Goal: Task Accomplishment & Management: Manage account settings

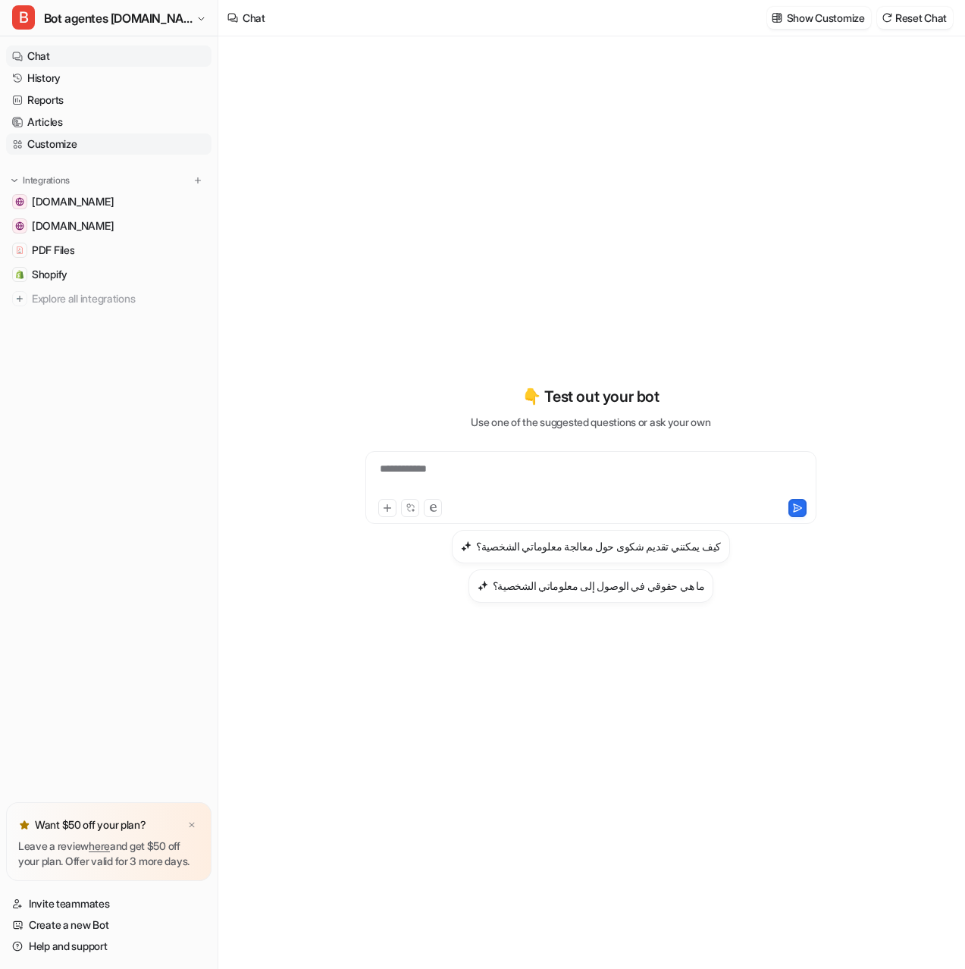
click at [76, 146] on link "Customize" at bounding box center [108, 143] width 205 height 21
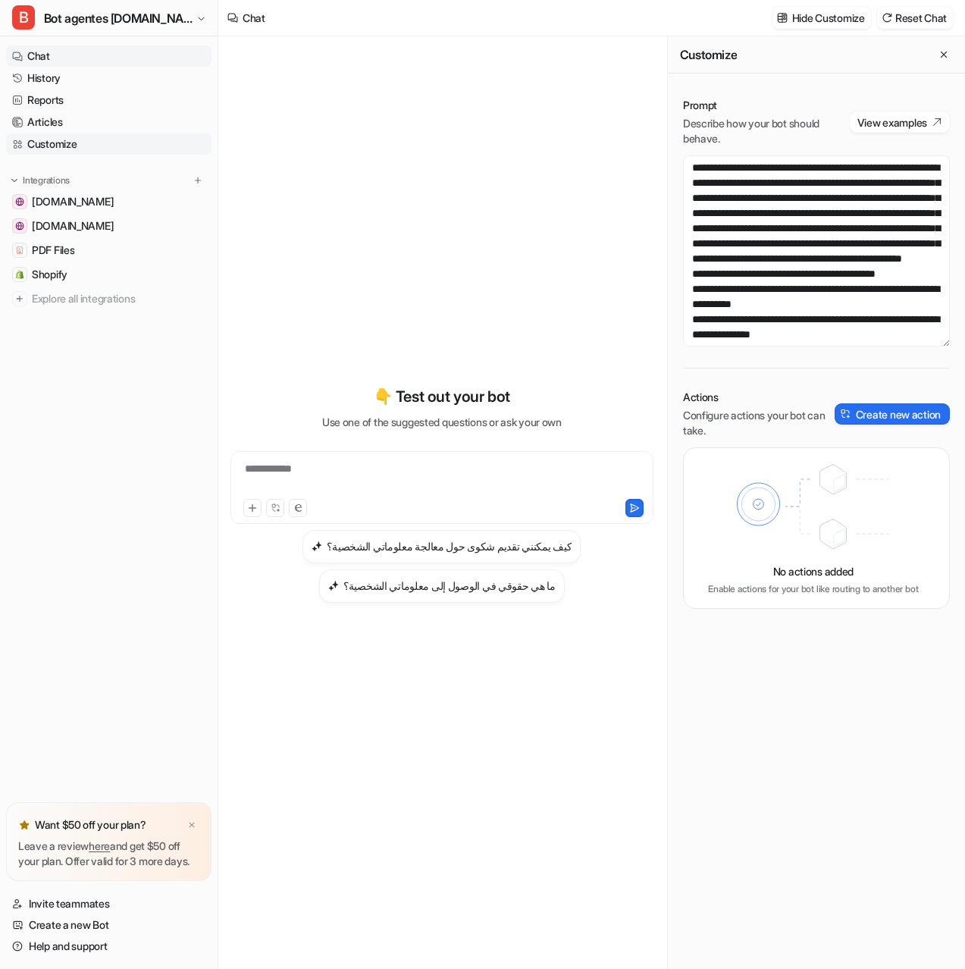
click at [55, 142] on link "Customize" at bounding box center [108, 143] width 205 height 21
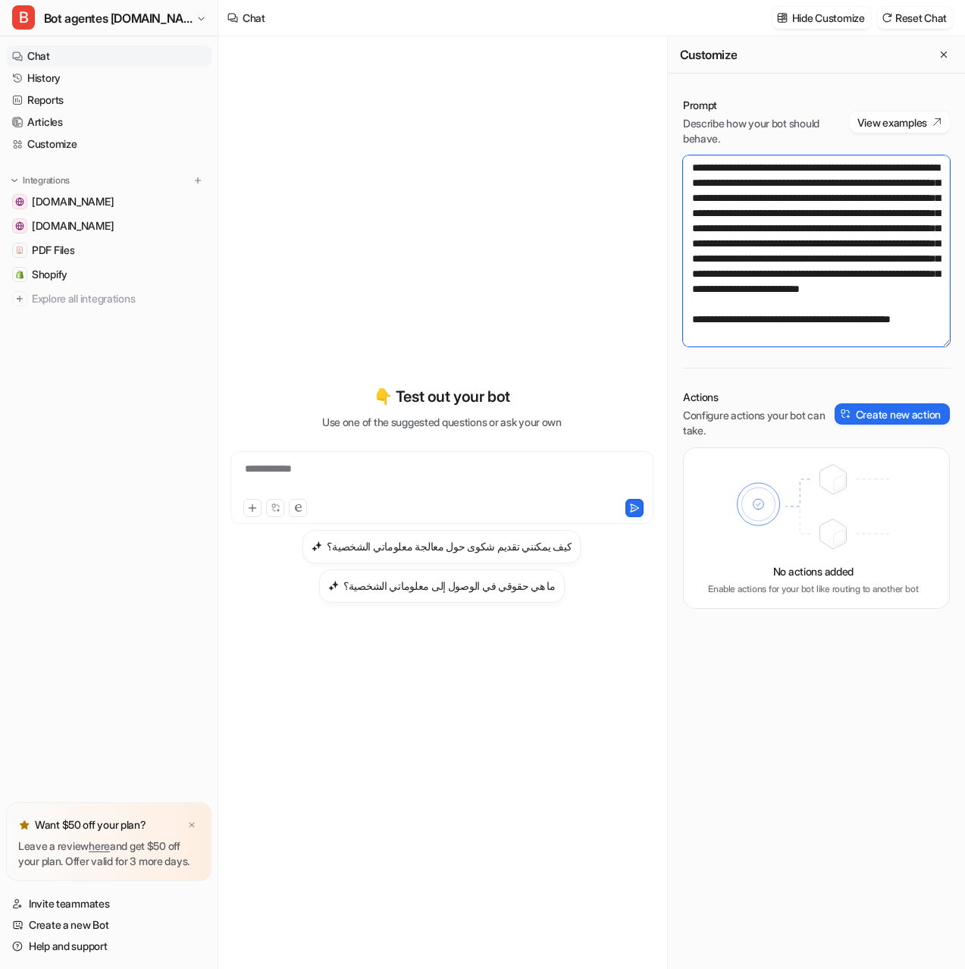
scroll to position [3501, 0]
click at [768, 317] on textarea at bounding box center [816, 250] width 267 height 191
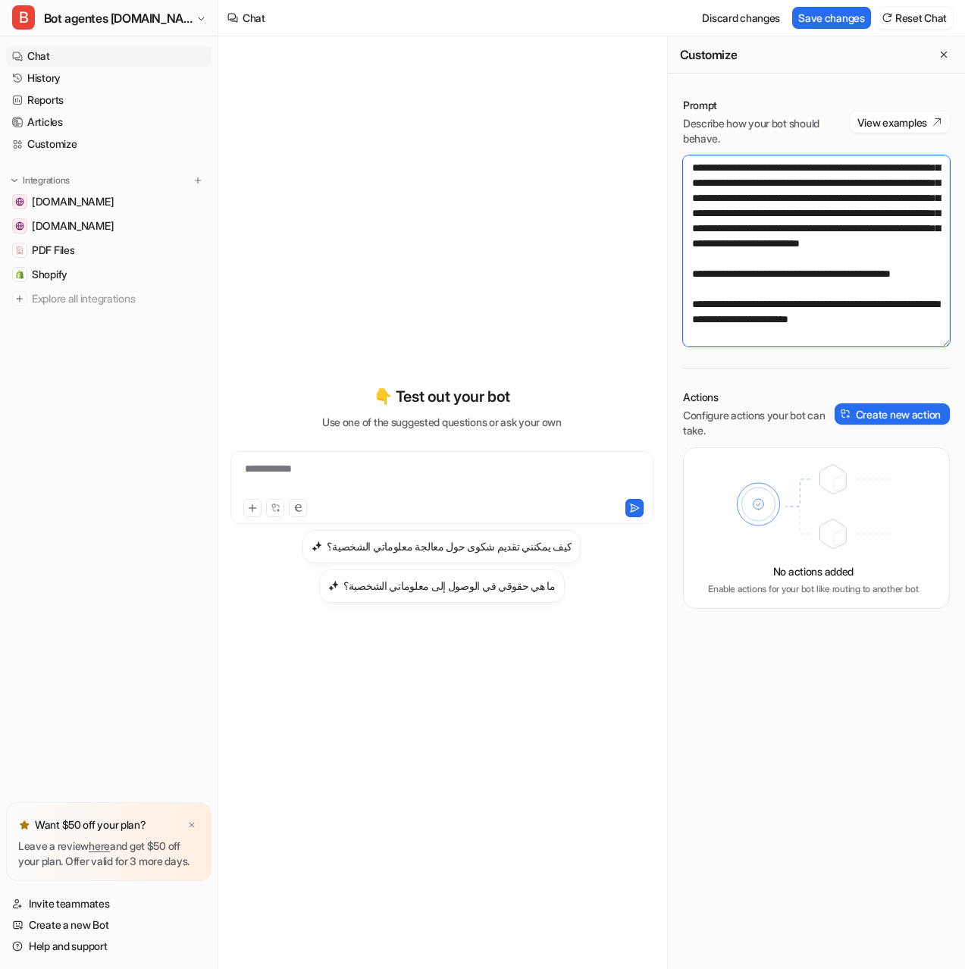
scroll to position [3541, 0]
drag, startPoint x: 896, startPoint y: 308, endPoint x: 778, endPoint y: 311, distance: 118.3
click at [778, 311] on textarea at bounding box center [816, 250] width 267 height 191
click at [841, 338] on textarea at bounding box center [816, 250] width 267 height 191
click at [826, 20] on button "Save changes" at bounding box center [831, 18] width 79 height 22
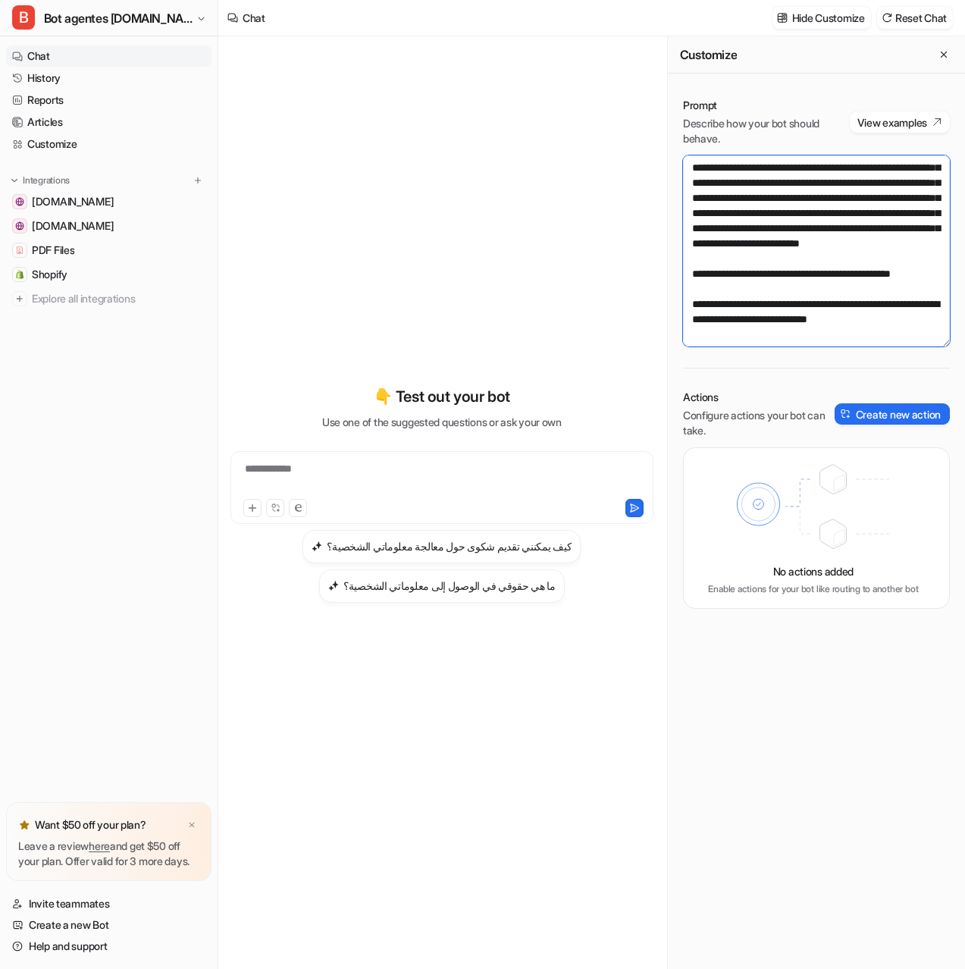
click at [822, 336] on textarea at bounding box center [816, 250] width 267 height 191
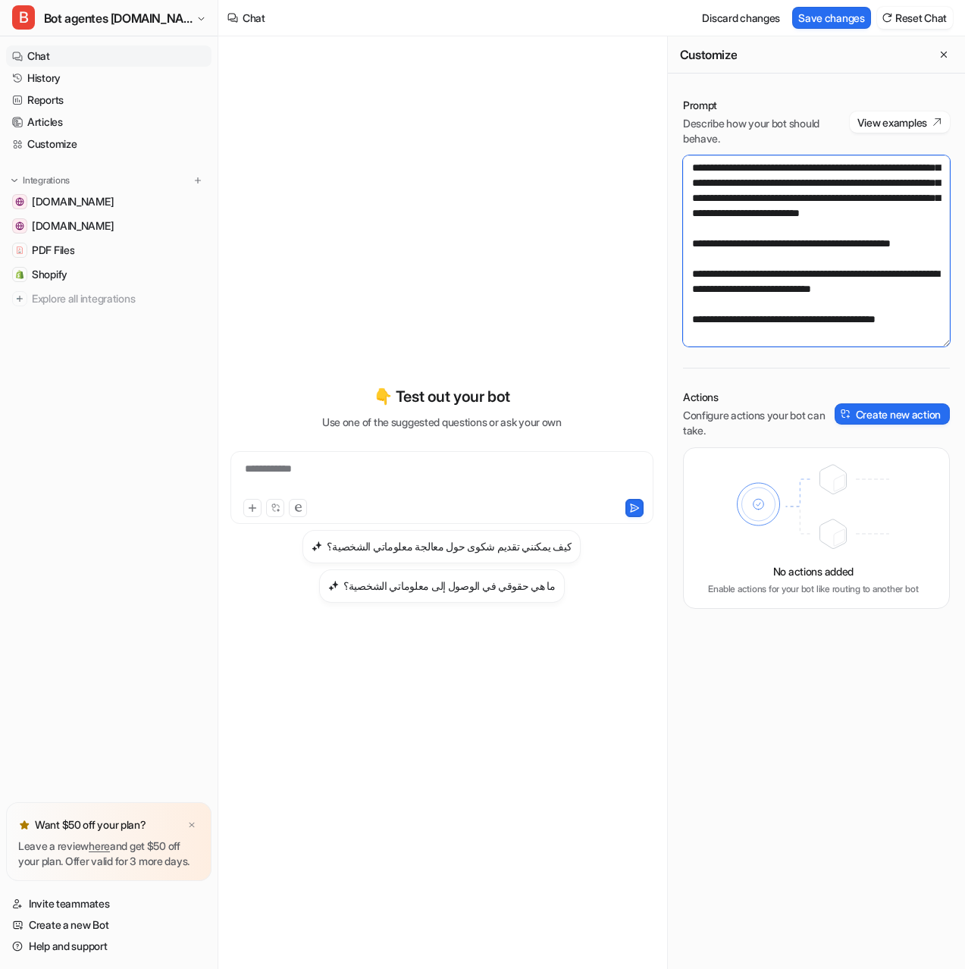
scroll to position [3586, 0]
click at [800, 348] on div "Prompt Describe how your bot should behave. View examples Actions Configure act…" at bounding box center [816, 353] width 297 height 541
click at [805, 342] on textarea at bounding box center [816, 250] width 267 height 191
paste textarea "**********"
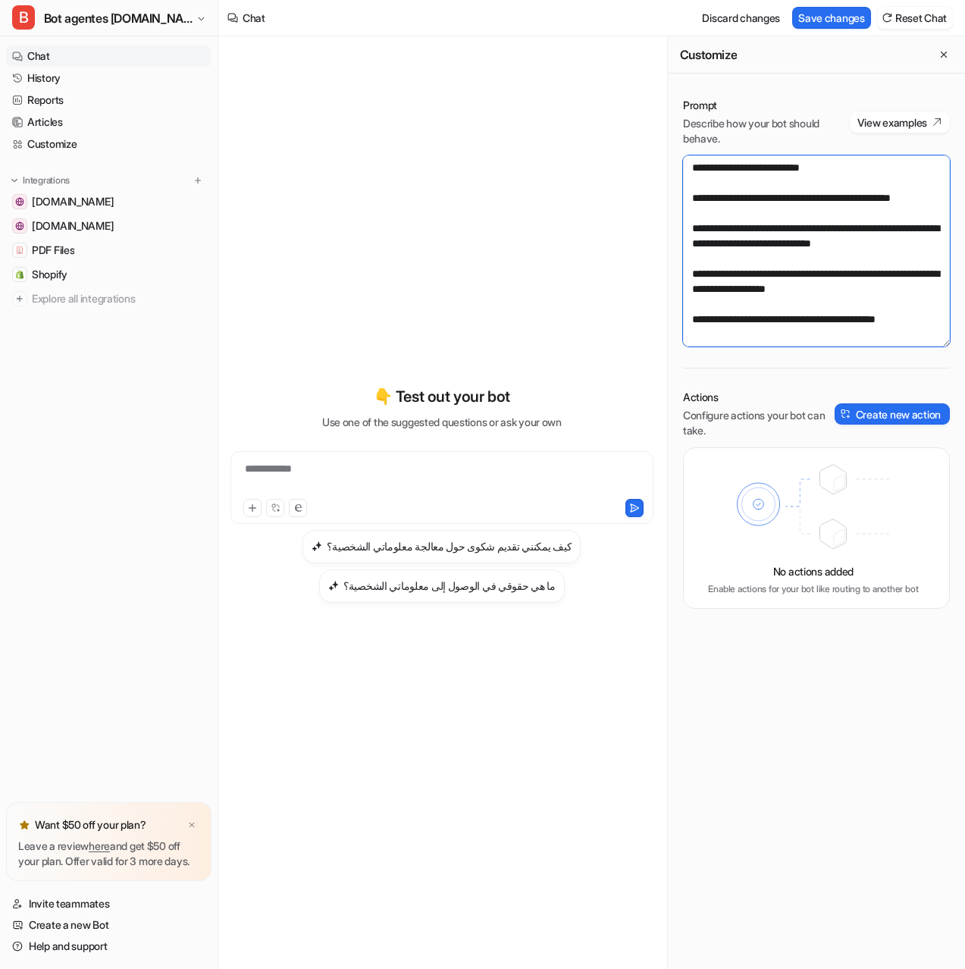
scroll to position [3632, 0]
click at [775, 345] on textarea at bounding box center [816, 250] width 267 height 191
paste textarea "**********"
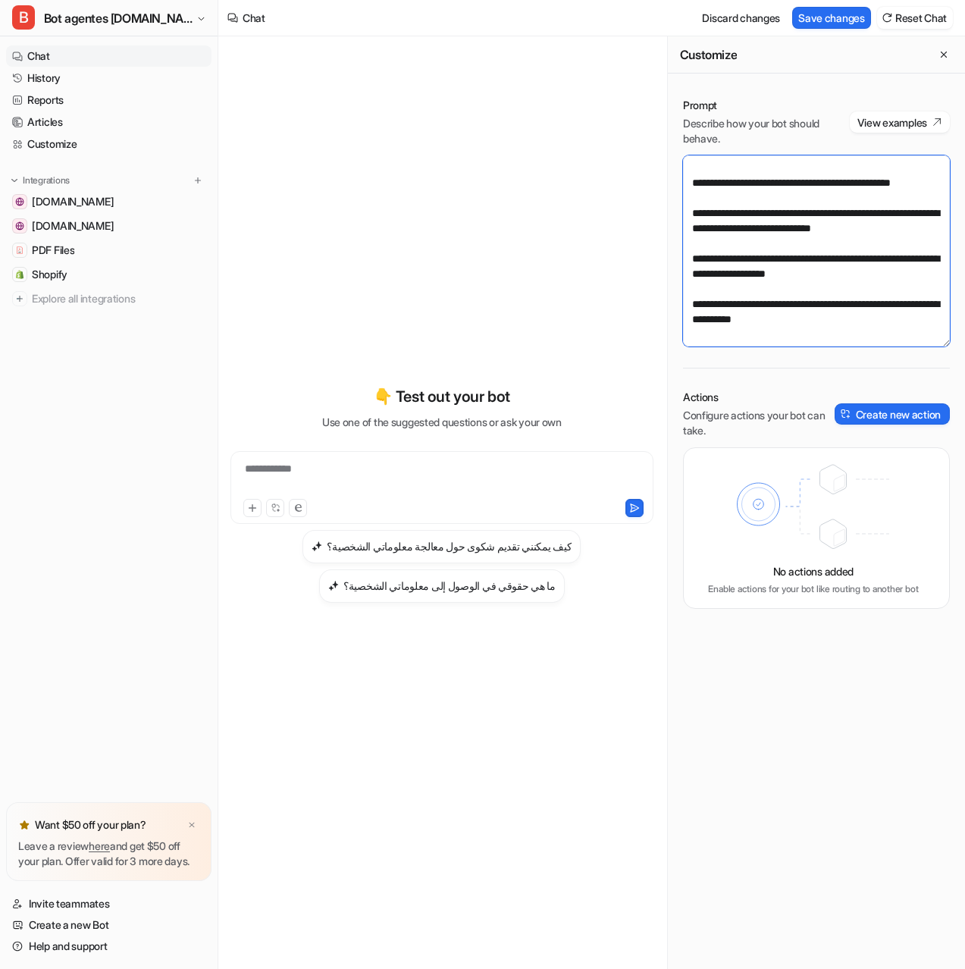
scroll to position [3662, 0]
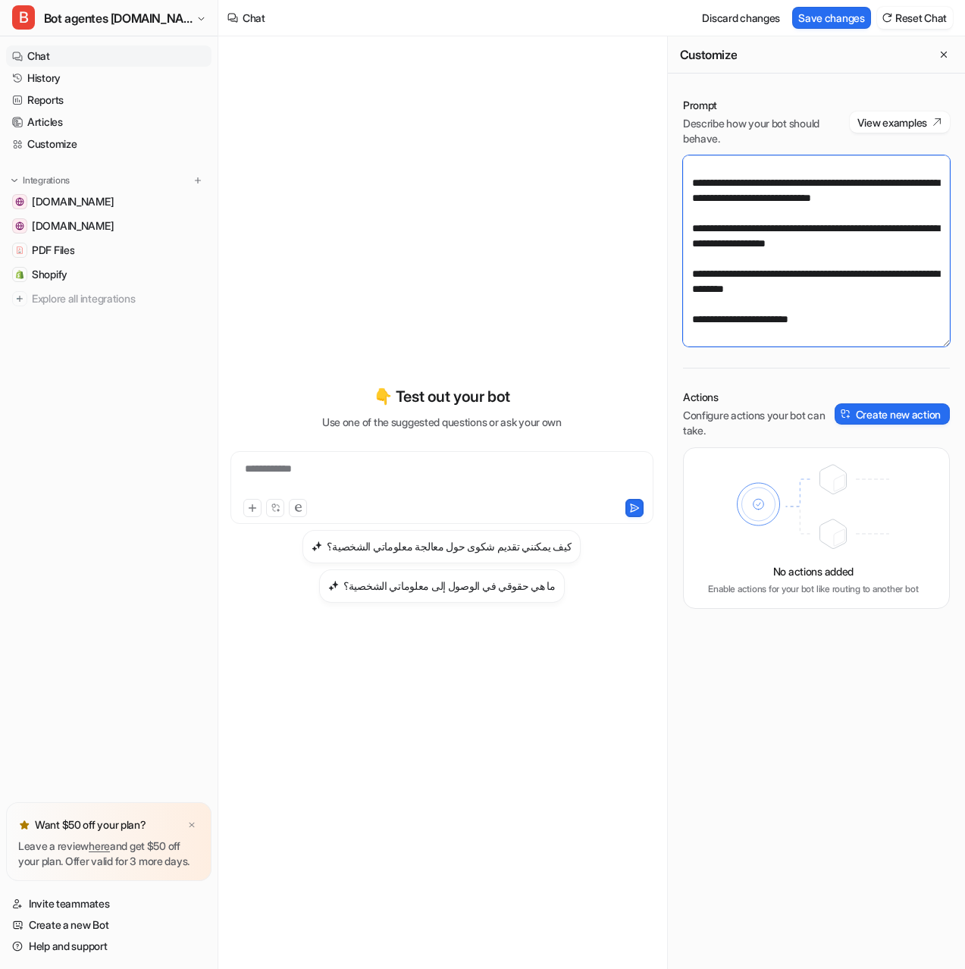
click at [802, 337] on textarea at bounding box center [816, 250] width 267 height 191
paste textarea "**********"
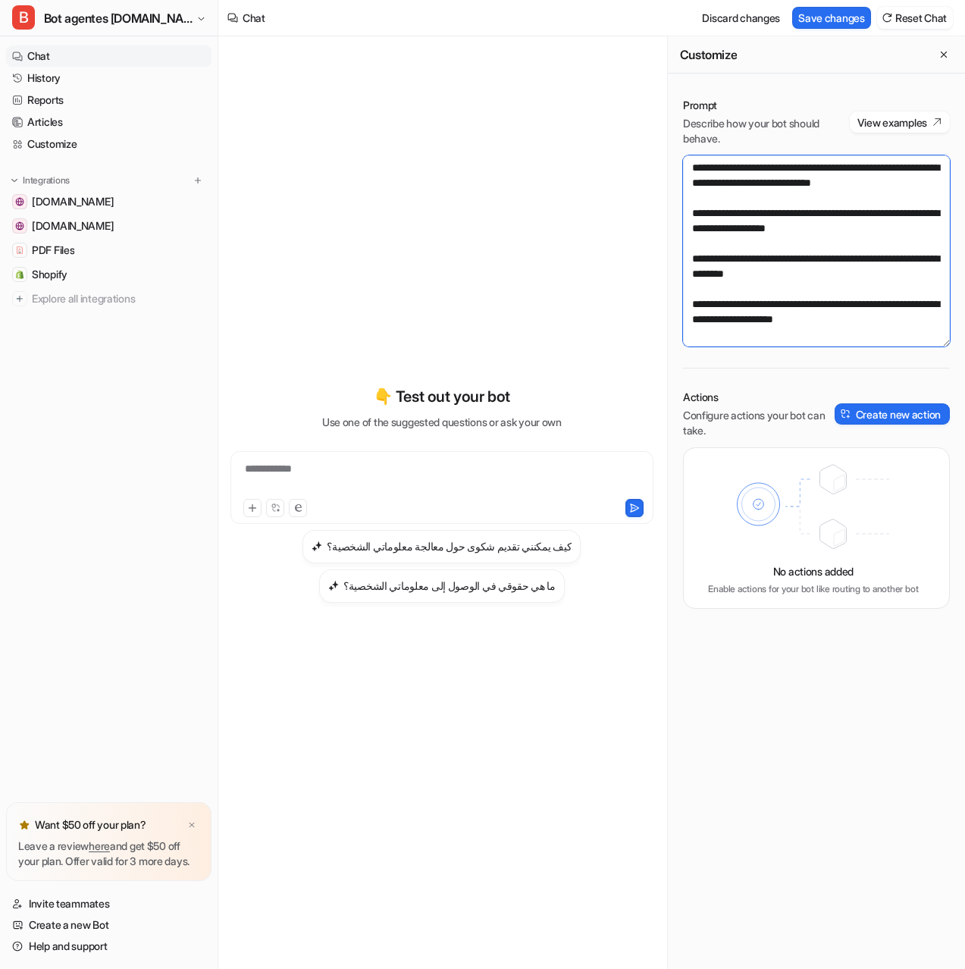
scroll to position [3707, 0]
click at [734, 321] on textarea at bounding box center [816, 250] width 267 height 191
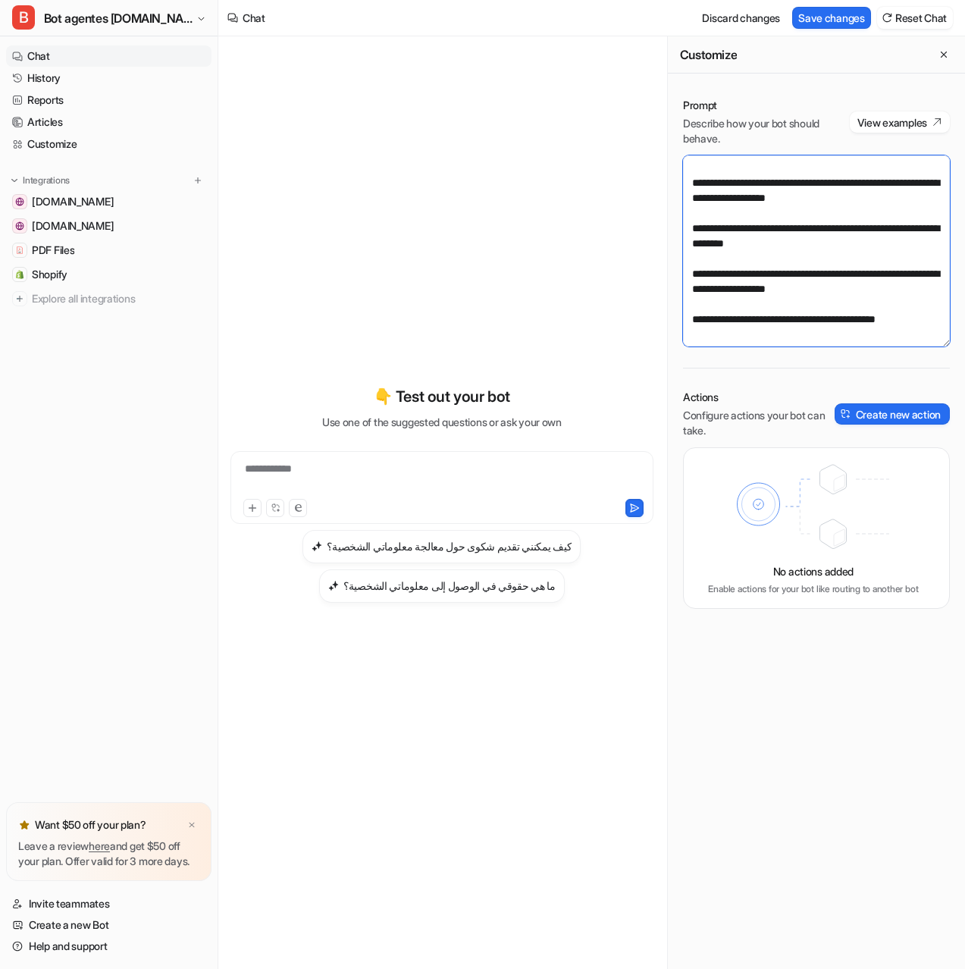
scroll to position [3723, 0]
paste textarea "**********"
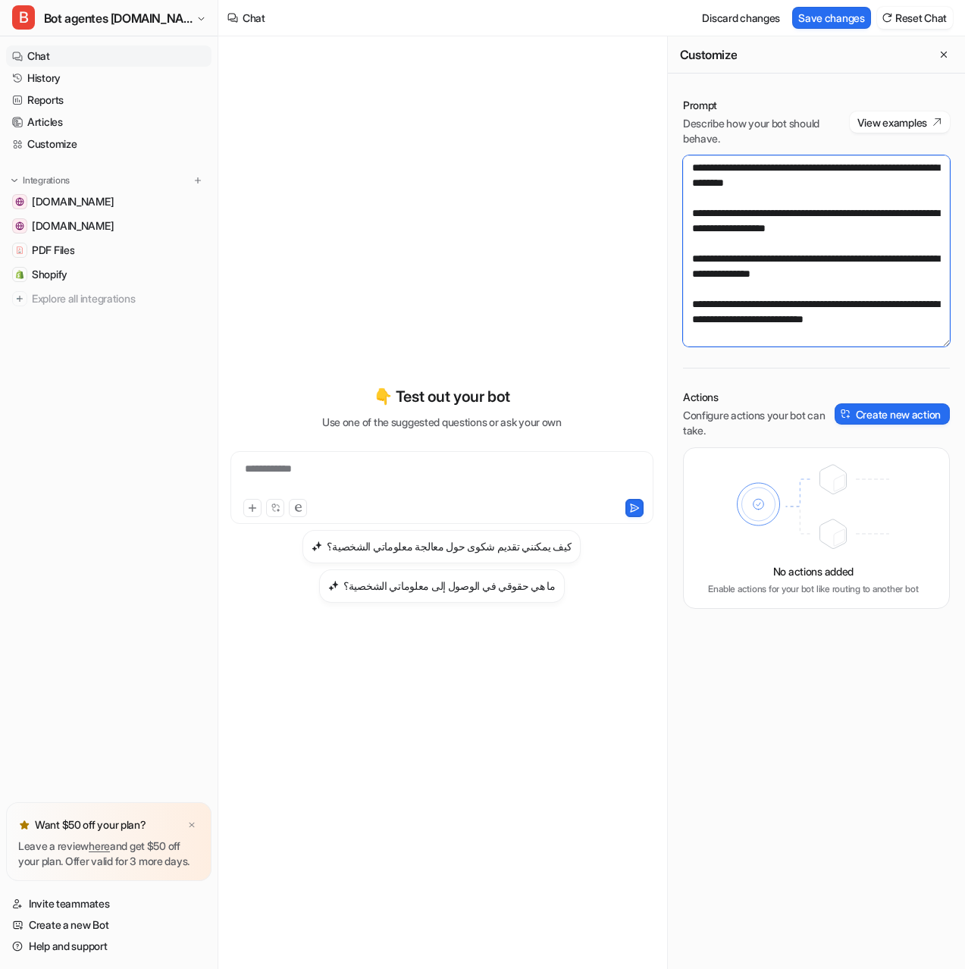
scroll to position [3783, 0]
drag, startPoint x: 929, startPoint y: 334, endPoint x: 964, endPoint y: 343, distance: 36.0
click at [929, 334] on textarea at bounding box center [816, 250] width 267 height 191
paste textarea "**********"
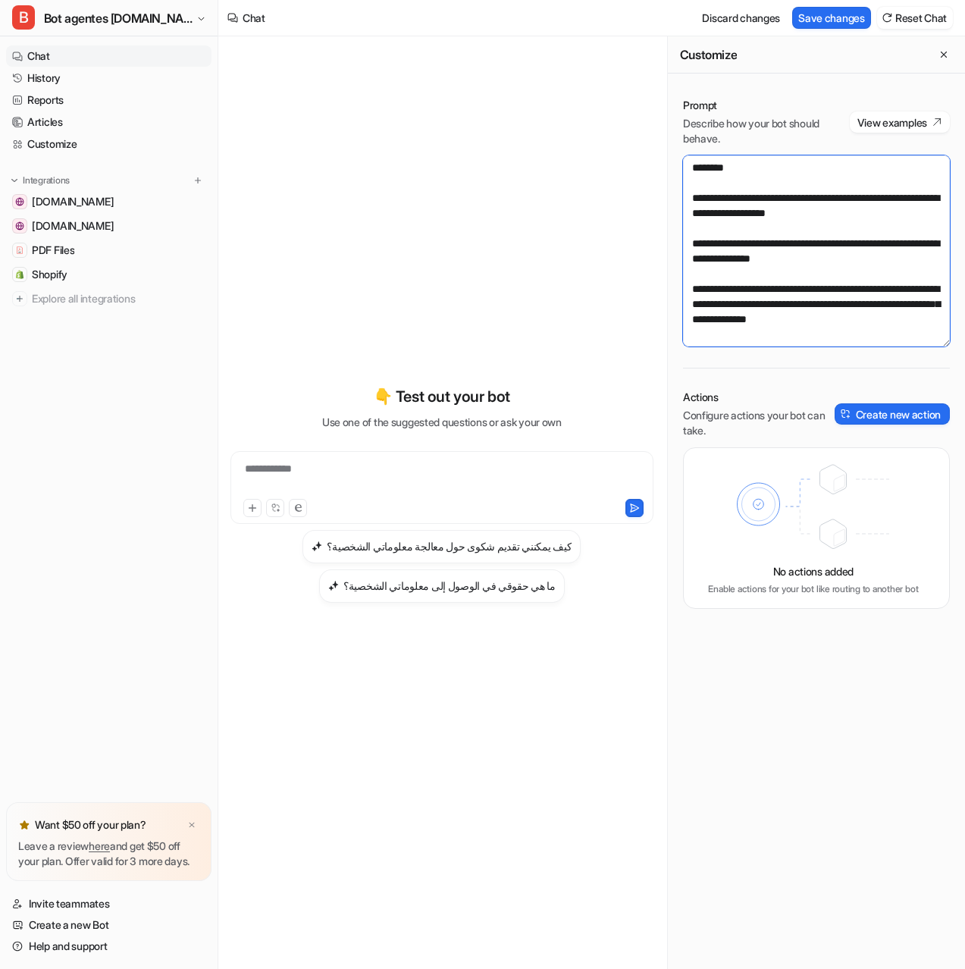
scroll to position [3798, 0]
click at [850, 16] on button "Save changes" at bounding box center [831, 18] width 79 height 22
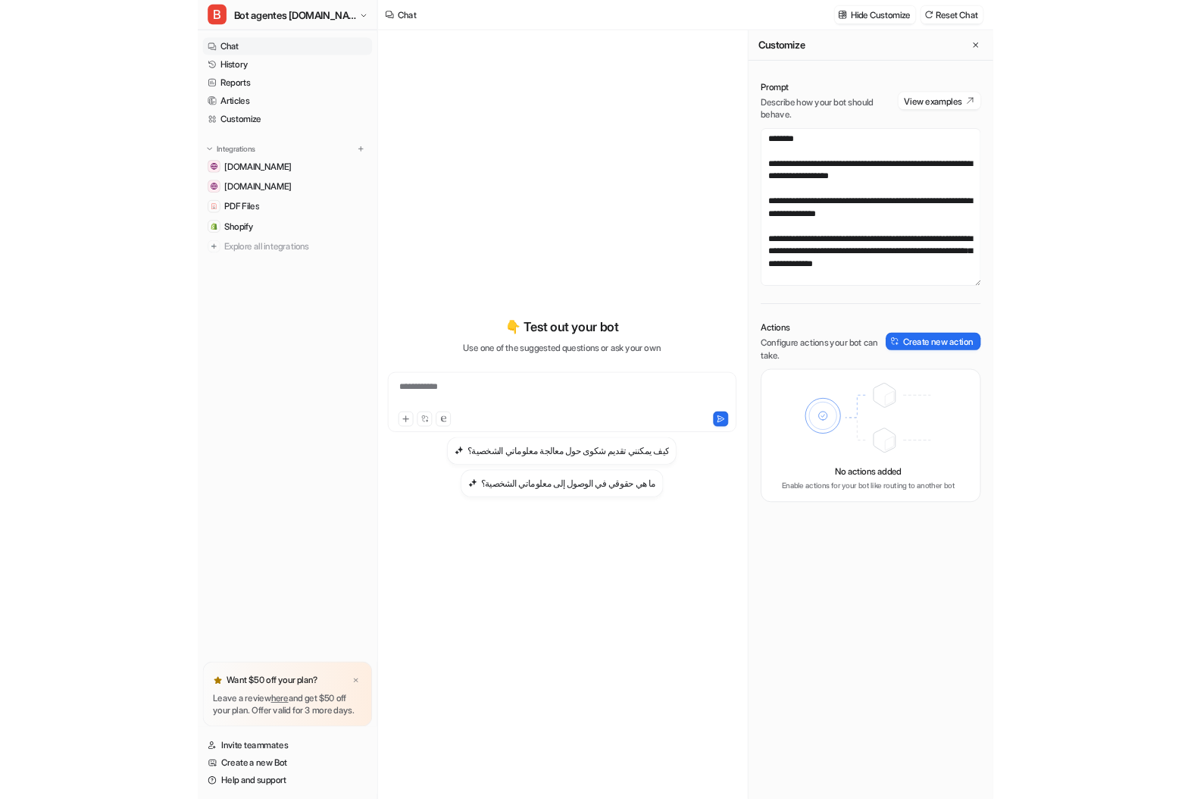
scroll to position [3723, 0]
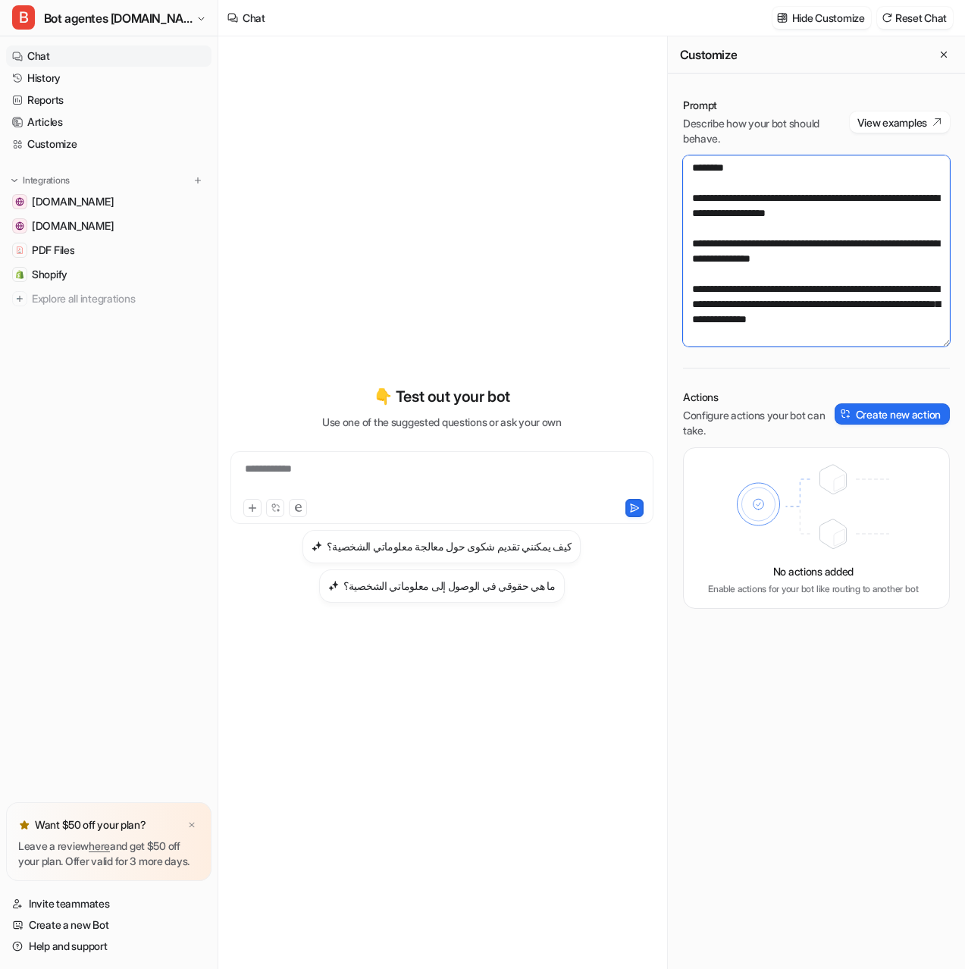
click at [844, 246] on textarea at bounding box center [816, 250] width 267 height 191
drag, startPoint x: 768, startPoint y: 268, endPoint x: 826, endPoint y: 251, distance: 60.0
click at [826, 251] on textarea at bounding box center [816, 250] width 267 height 191
click at [932, 205] on textarea at bounding box center [816, 250] width 267 height 191
paste textarea "**********"
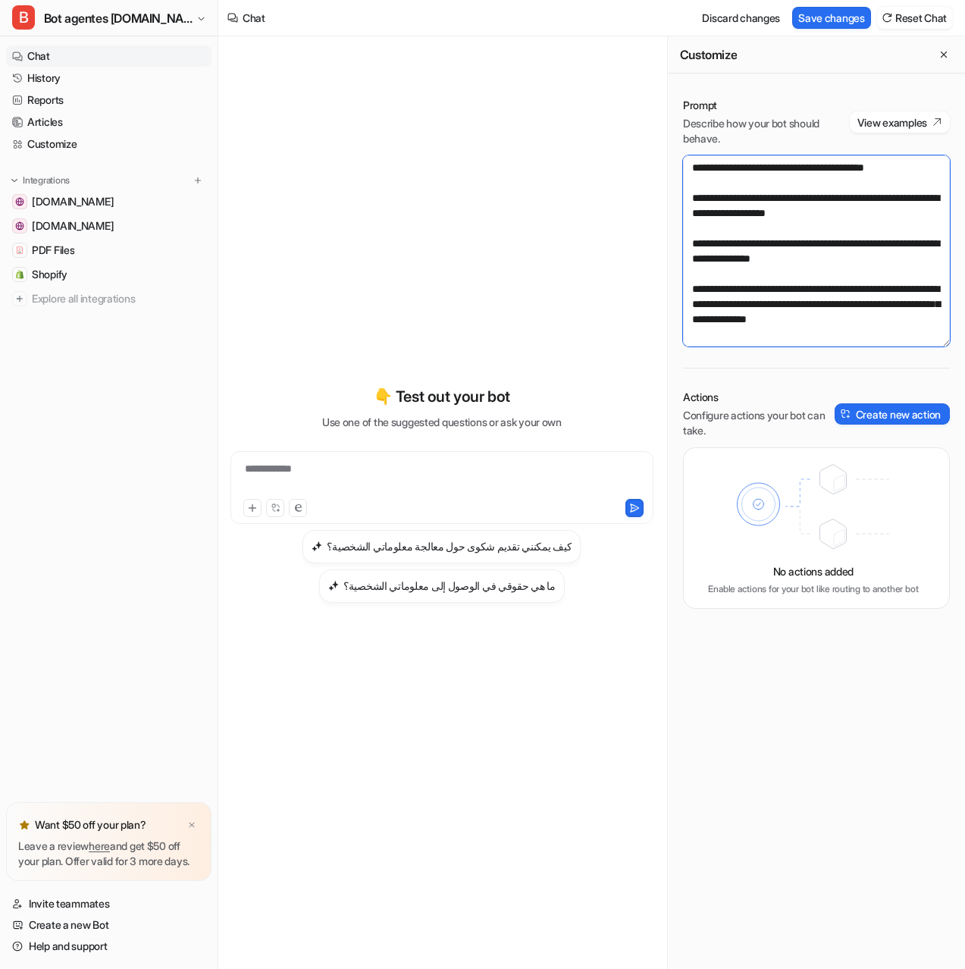
click at [779, 218] on textarea at bounding box center [816, 250] width 267 height 191
type textarea "**********"
click at [822, 20] on button "Save changes" at bounding box center [831, 18] width 79 height 22
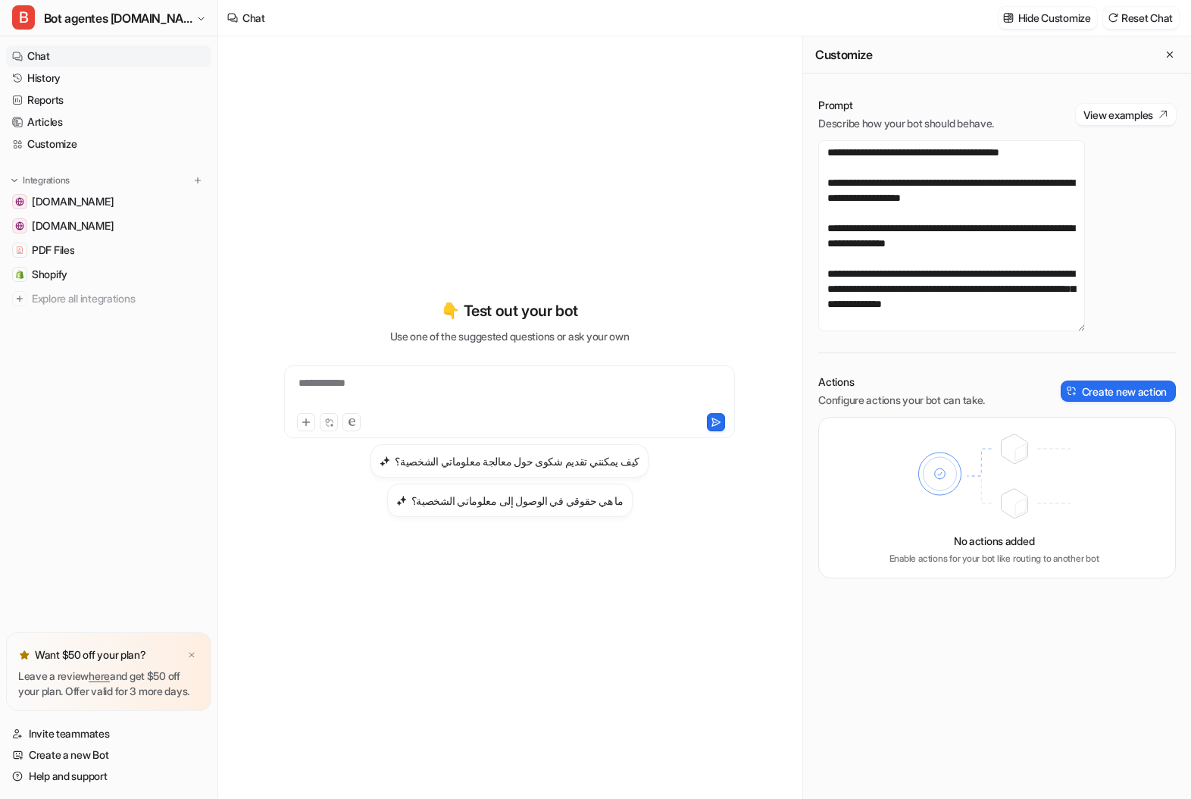
scroll to position [3040, 0]
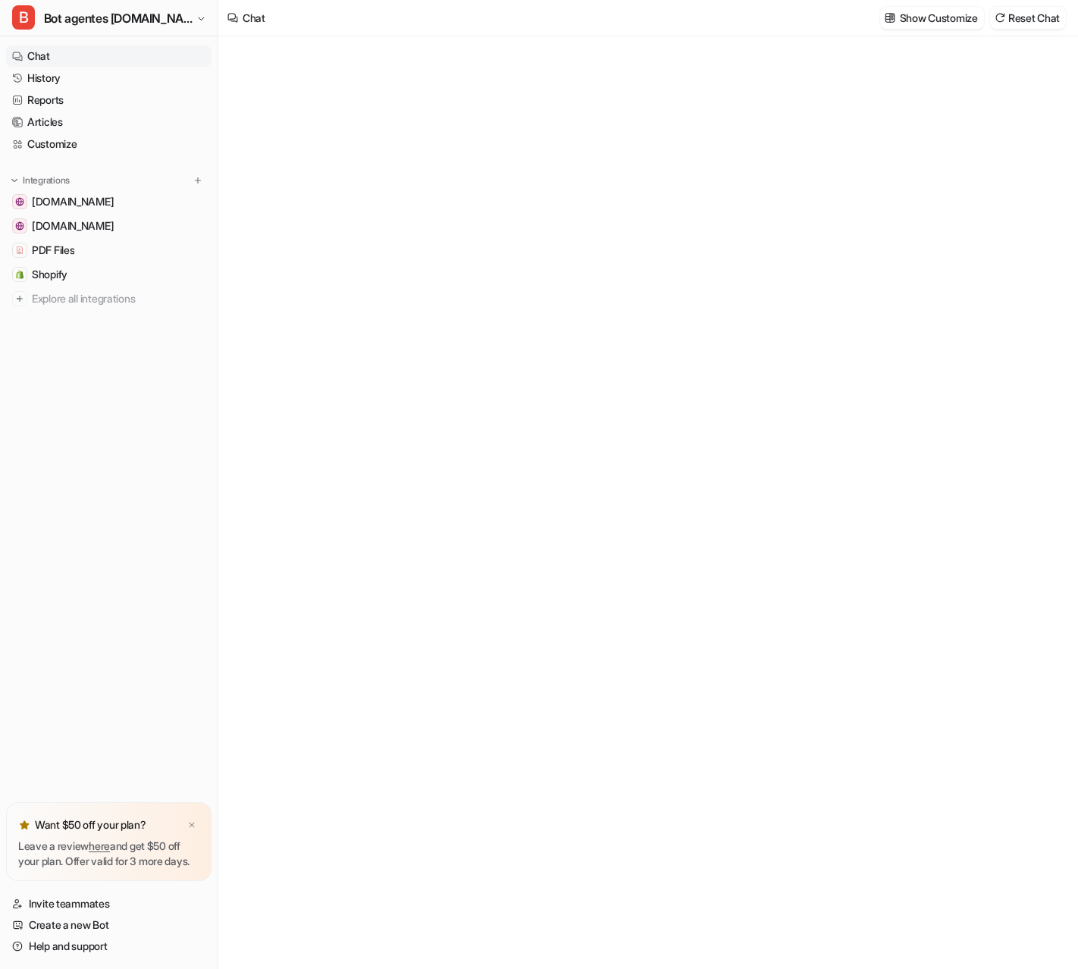
type textarea "**********"
